Goal: Information Seeking & Learning: Check status

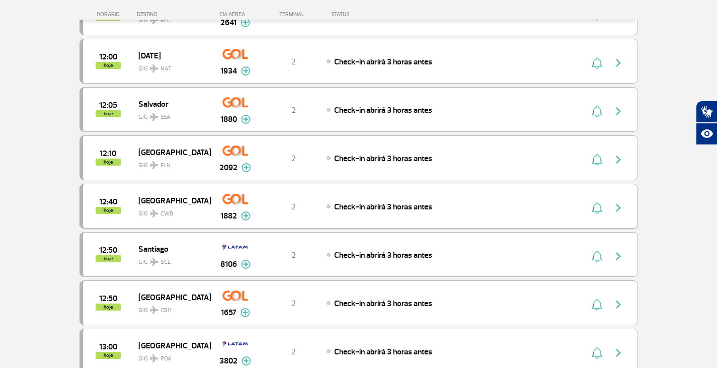
scroll to position [383, 0]
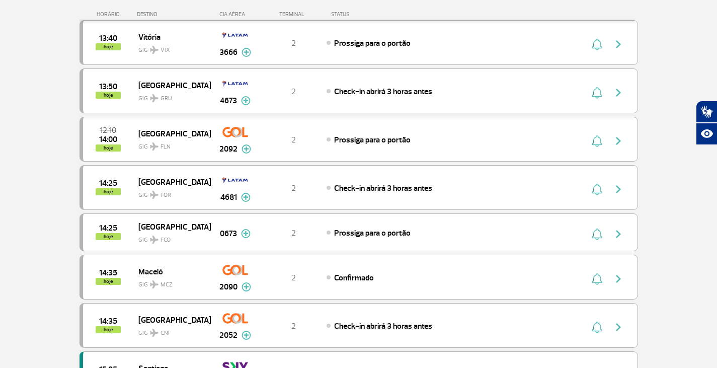
scroll to position [584, 0]
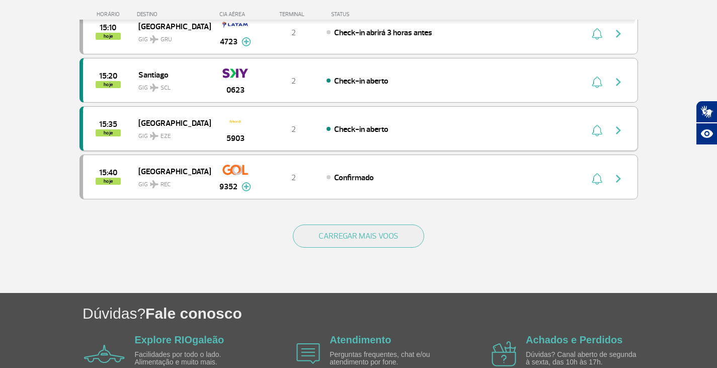
scroll to position [936, 0]
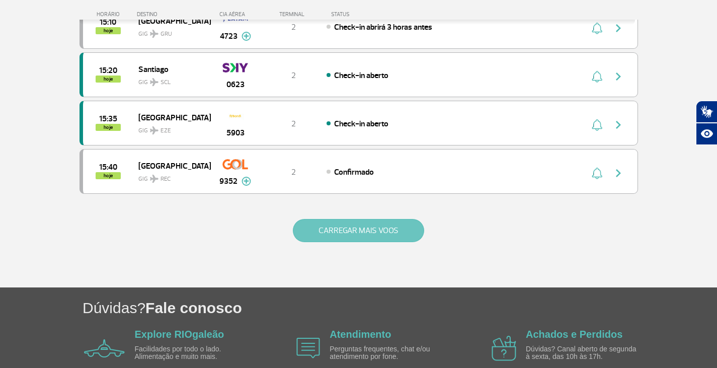
click at [387, 225] on button "CARREGAR MAIS VOOS" at bounding box center [358, 230] width 131 height 23
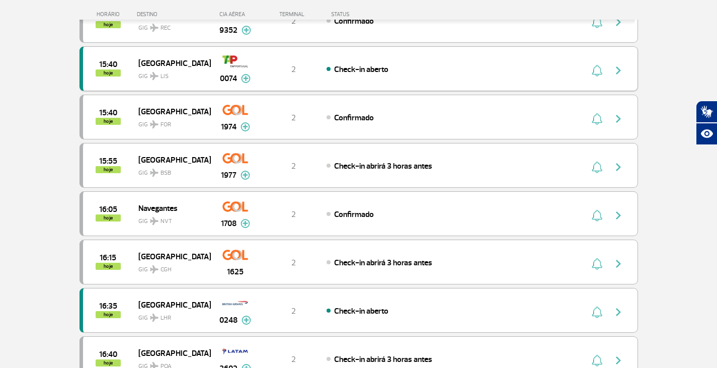
scroll to position [1137, 0]
